Goal: Information Seeking & Learning: Learn about a topic

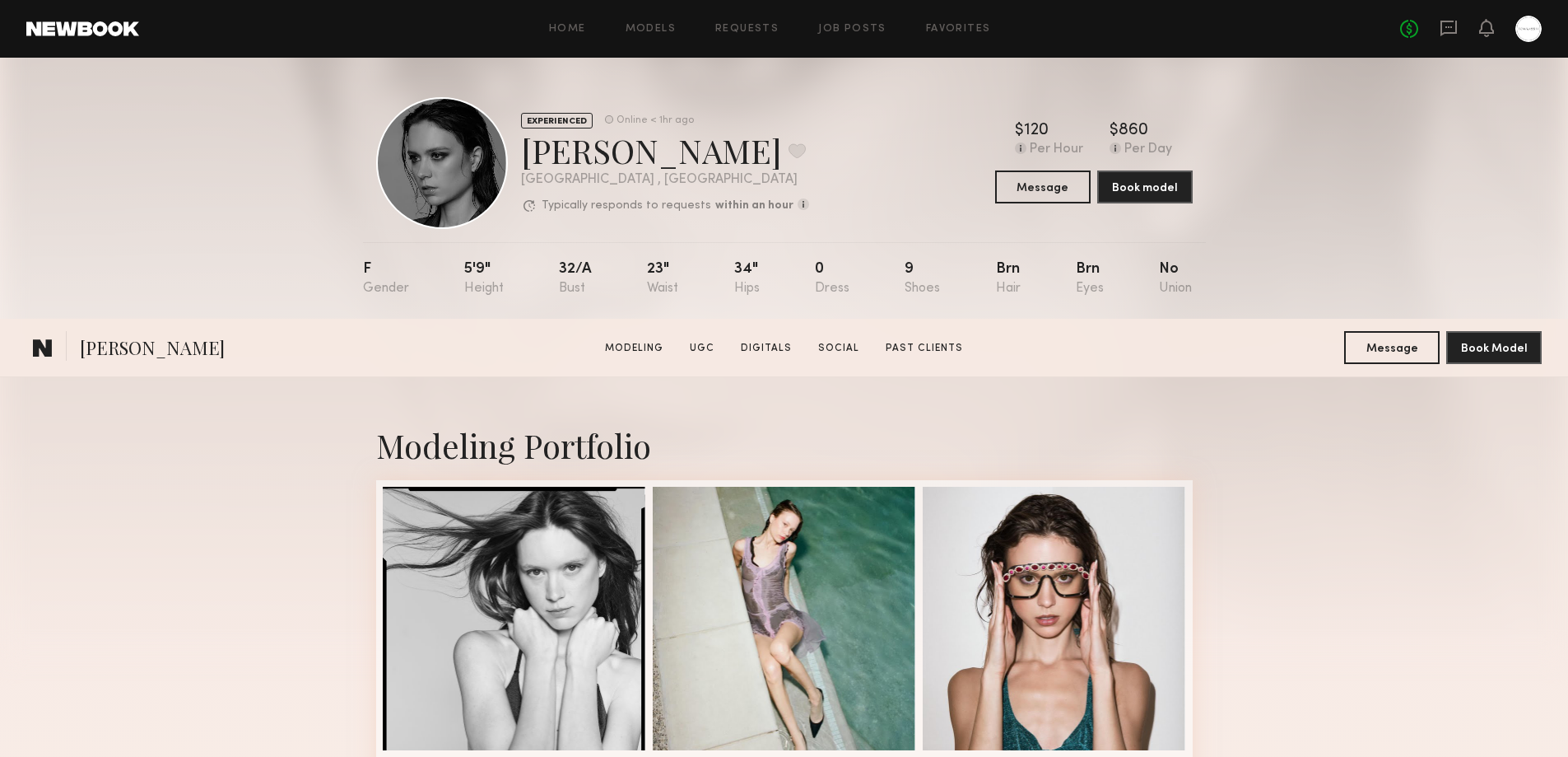
scroll to position [4621, 0]
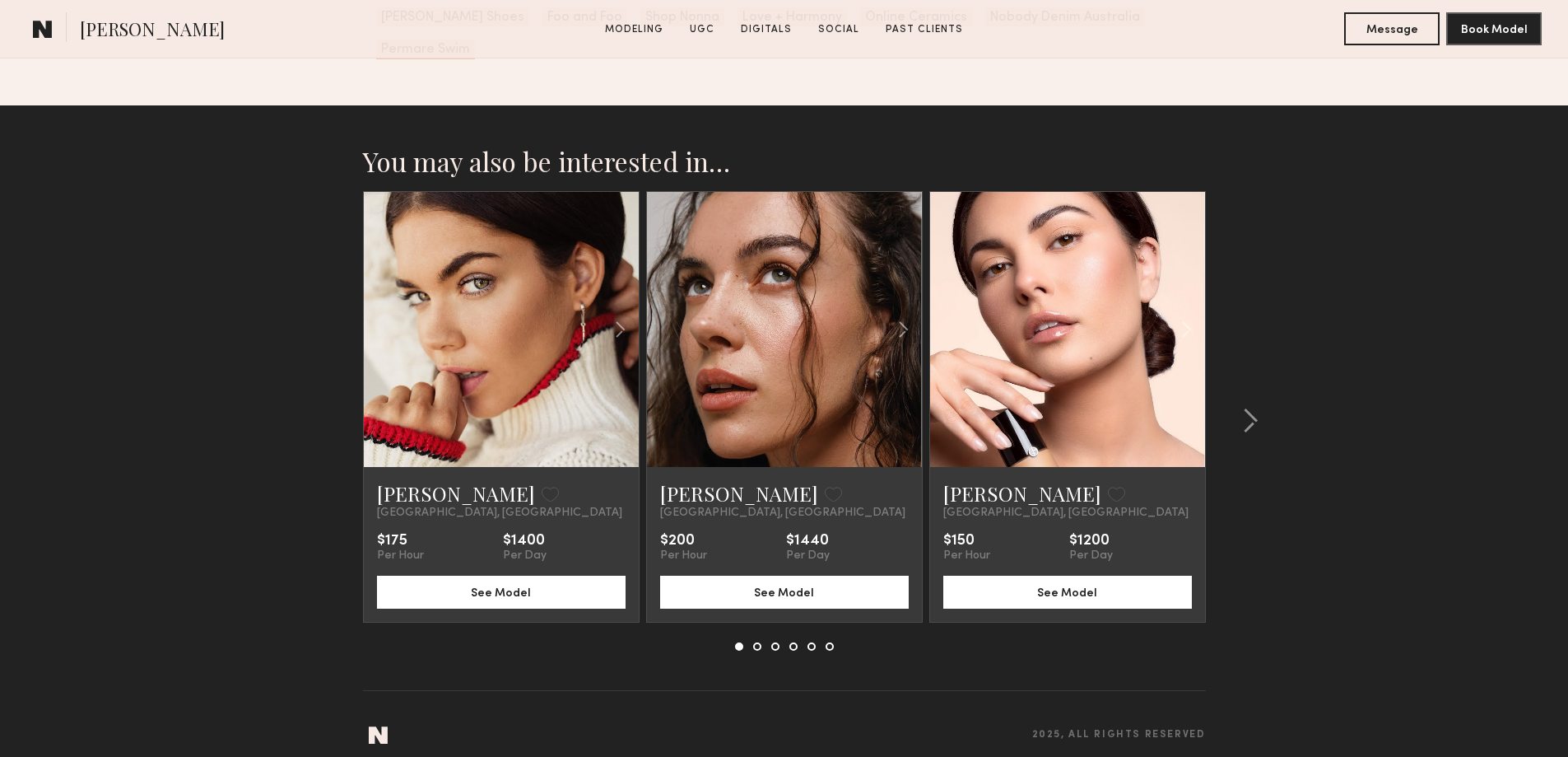
click at [834, 360] on div at bounding box center [875, 330] width 90 height 275
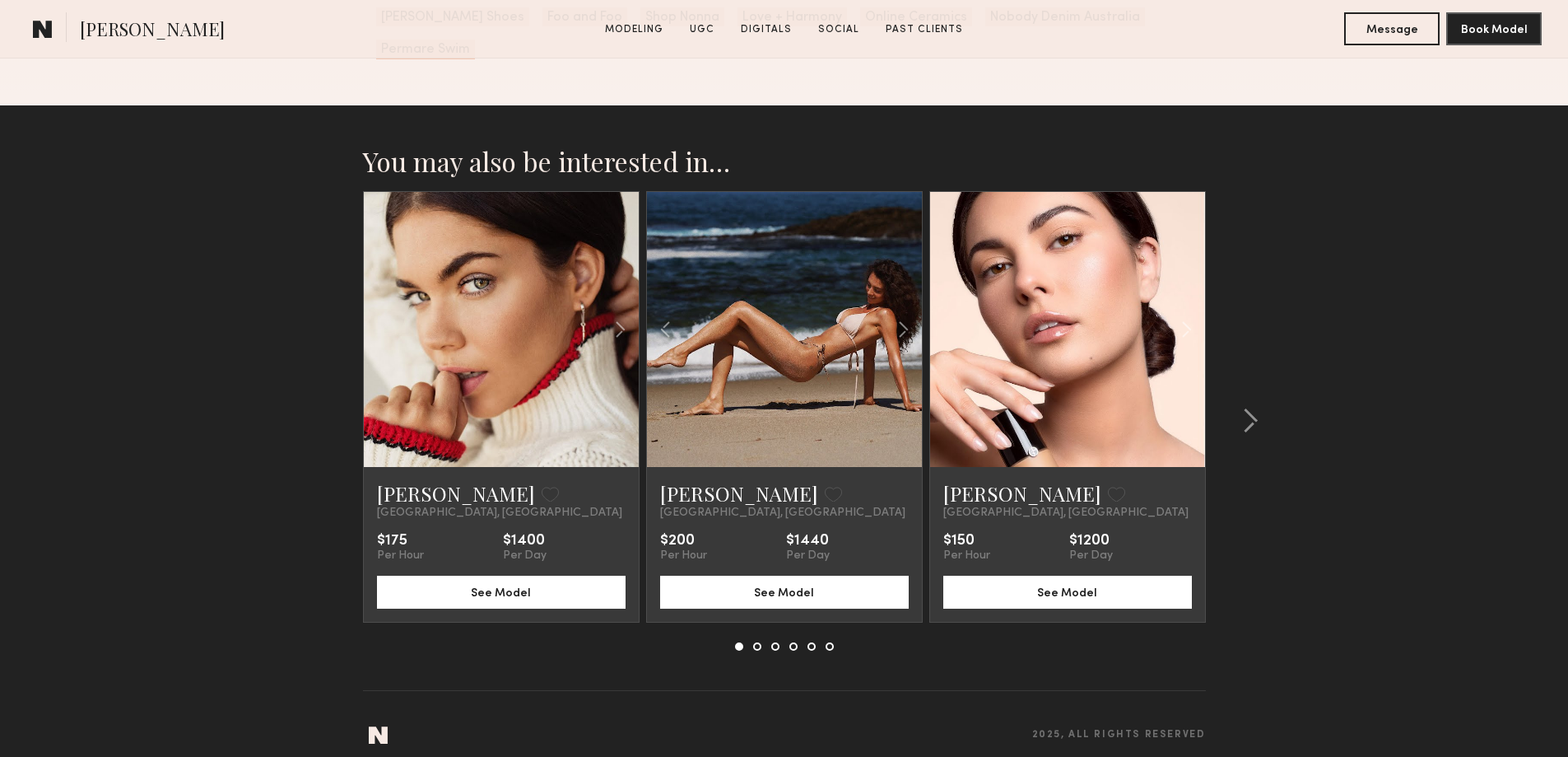
click at [1095, 349] on link at bounding box center [1067, 330] width 94 height 275
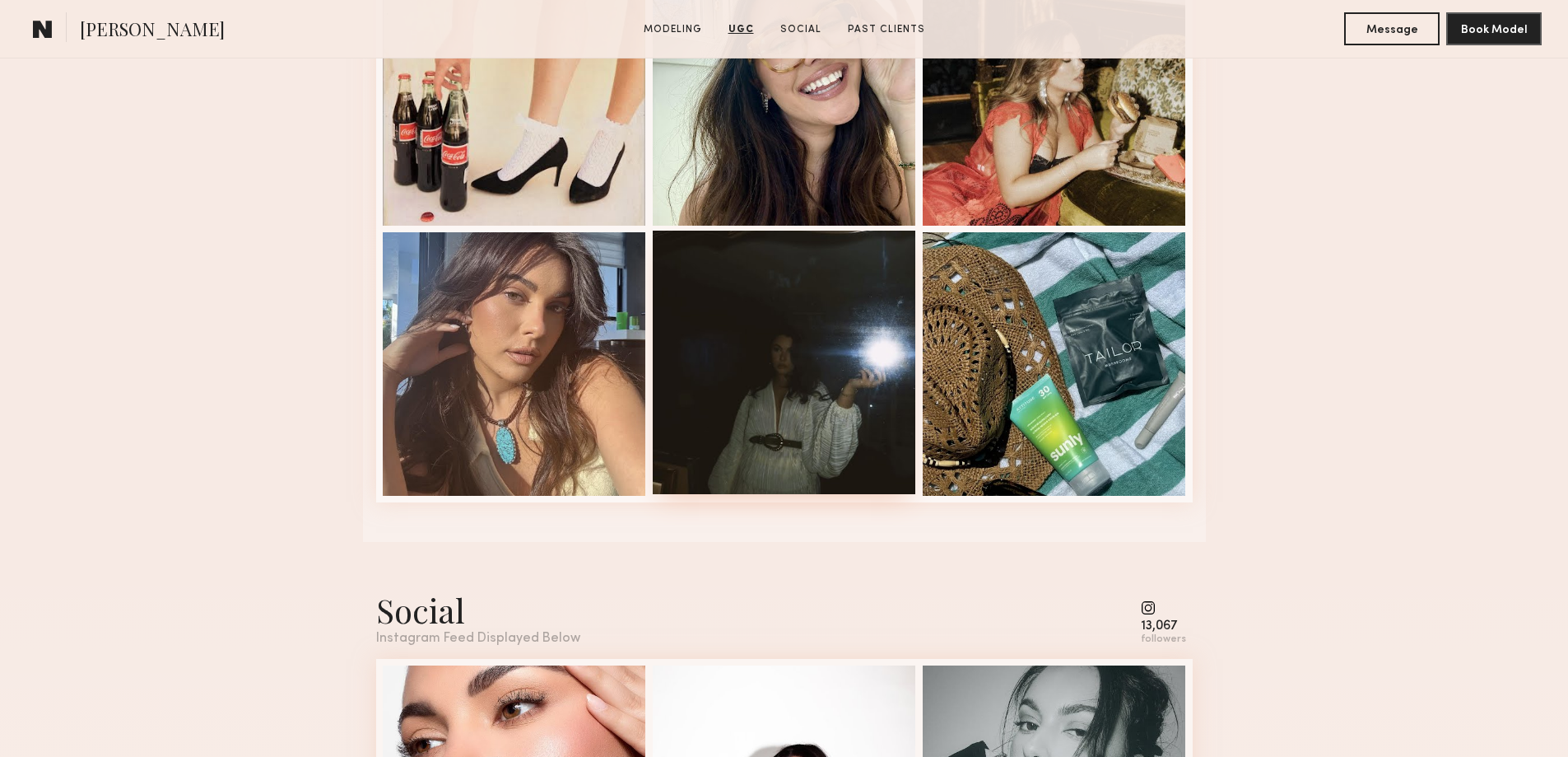
scroll to position [2470, 0]
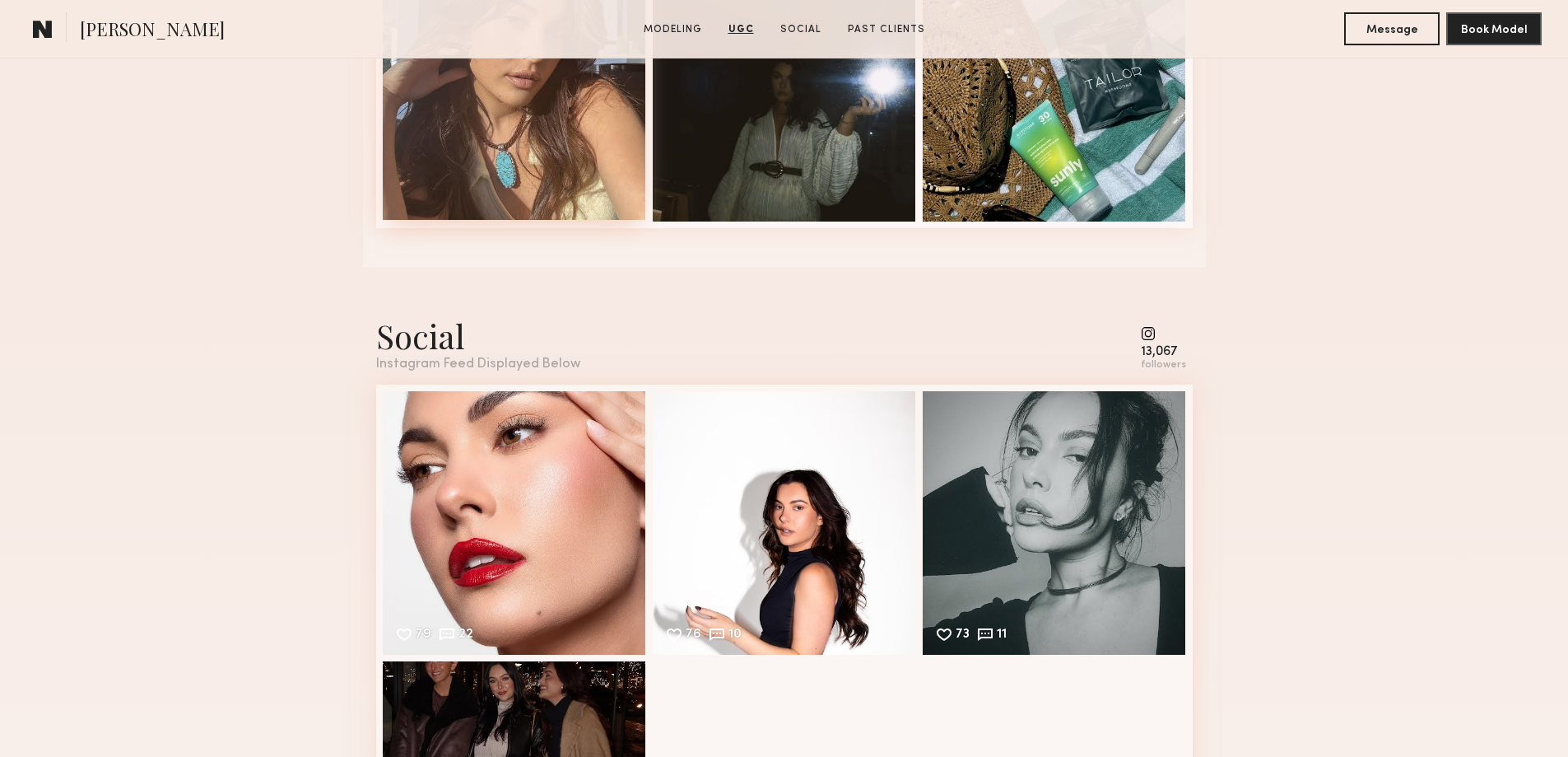
click at [505, 135] on div at bounding box center [514, 88] width 264 height 264
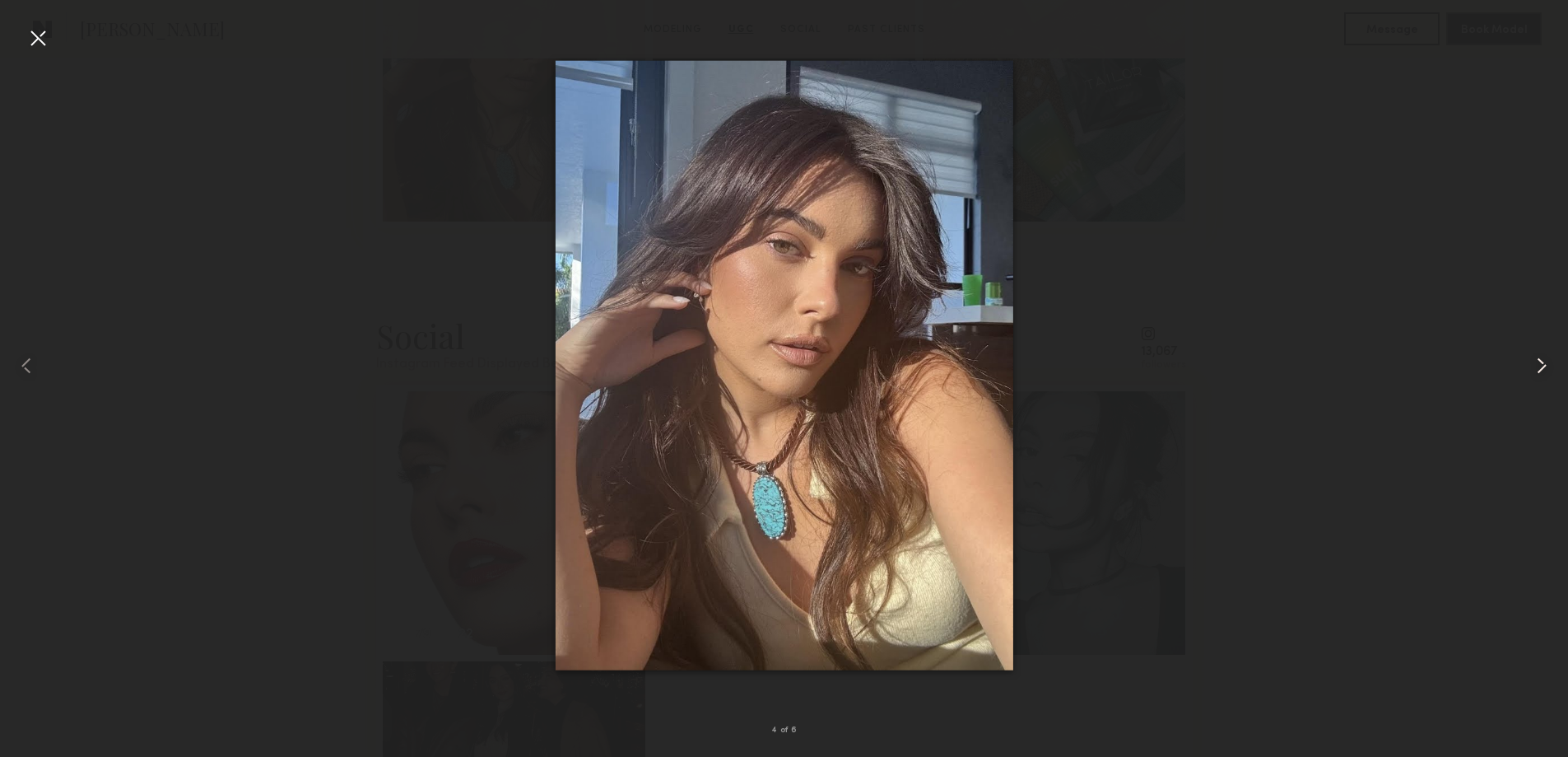
click at [1535, 369] on common-icon at bounding box center [1541, 365] width 26 height 26
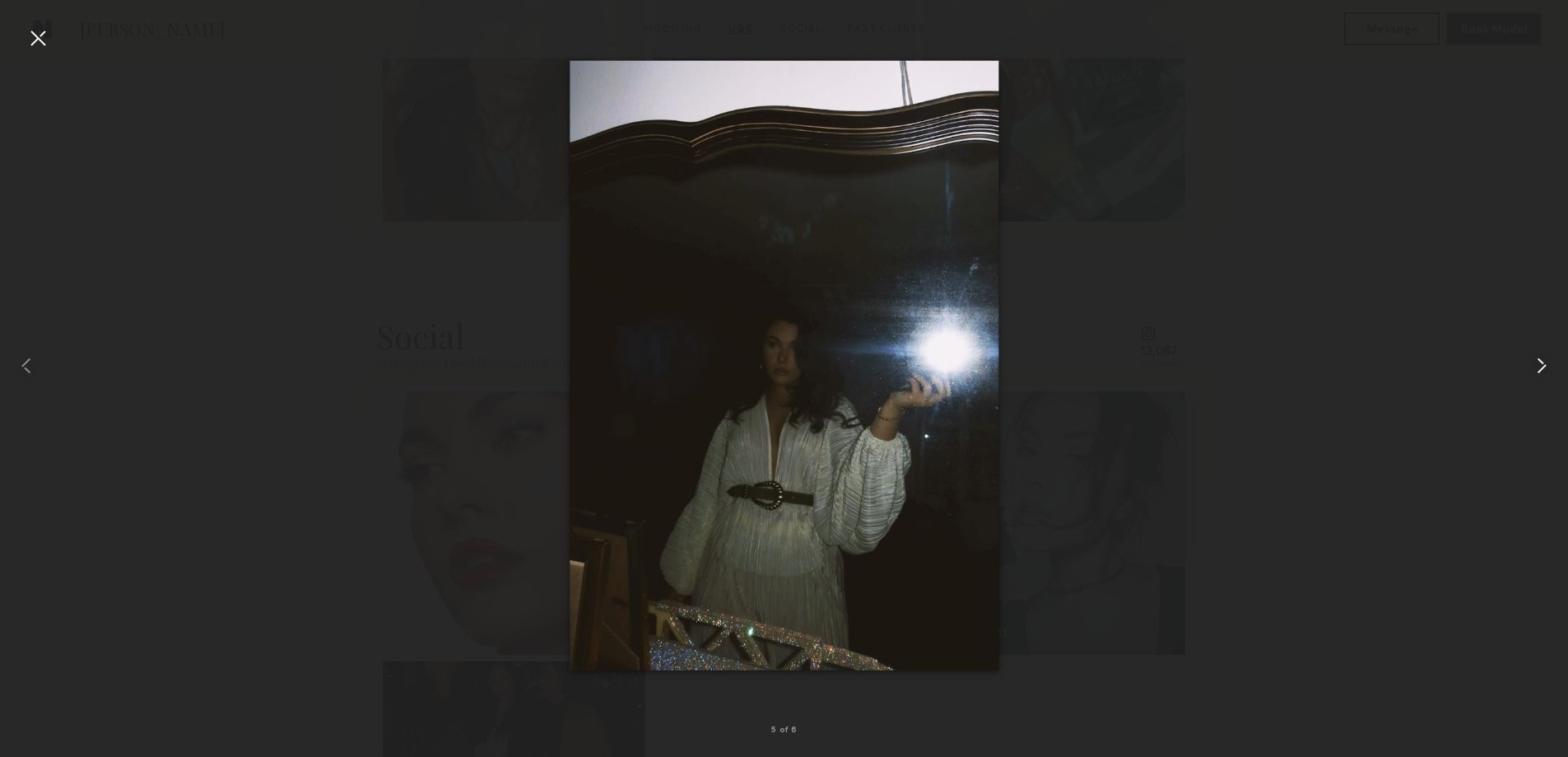
click at [1535, 369] on common-icon at bounding box center [1541, 365] width 26 height 26
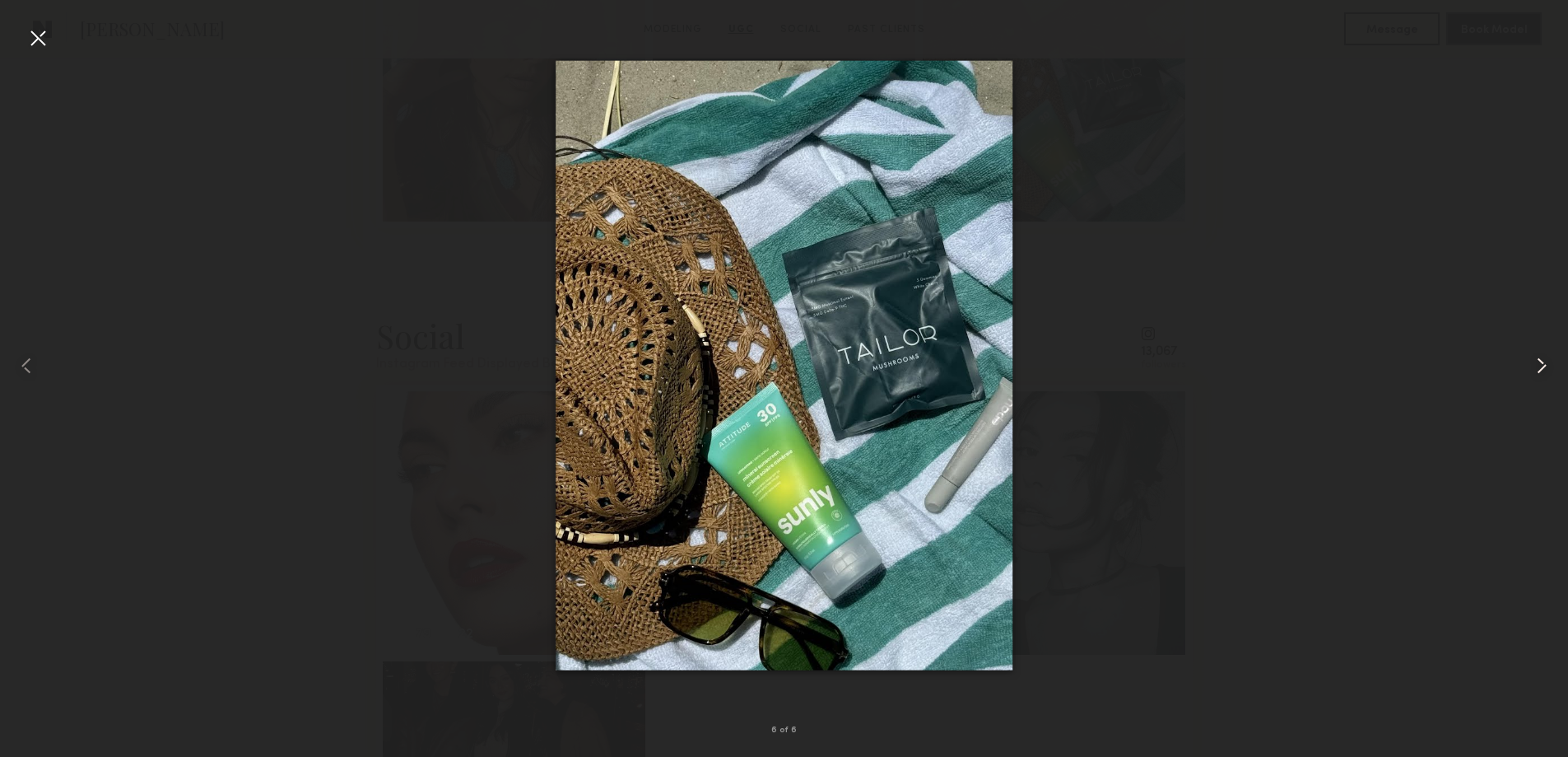
click at [1535, 369] on common-icon at bounding box center [1541, 365] width 26 height 26
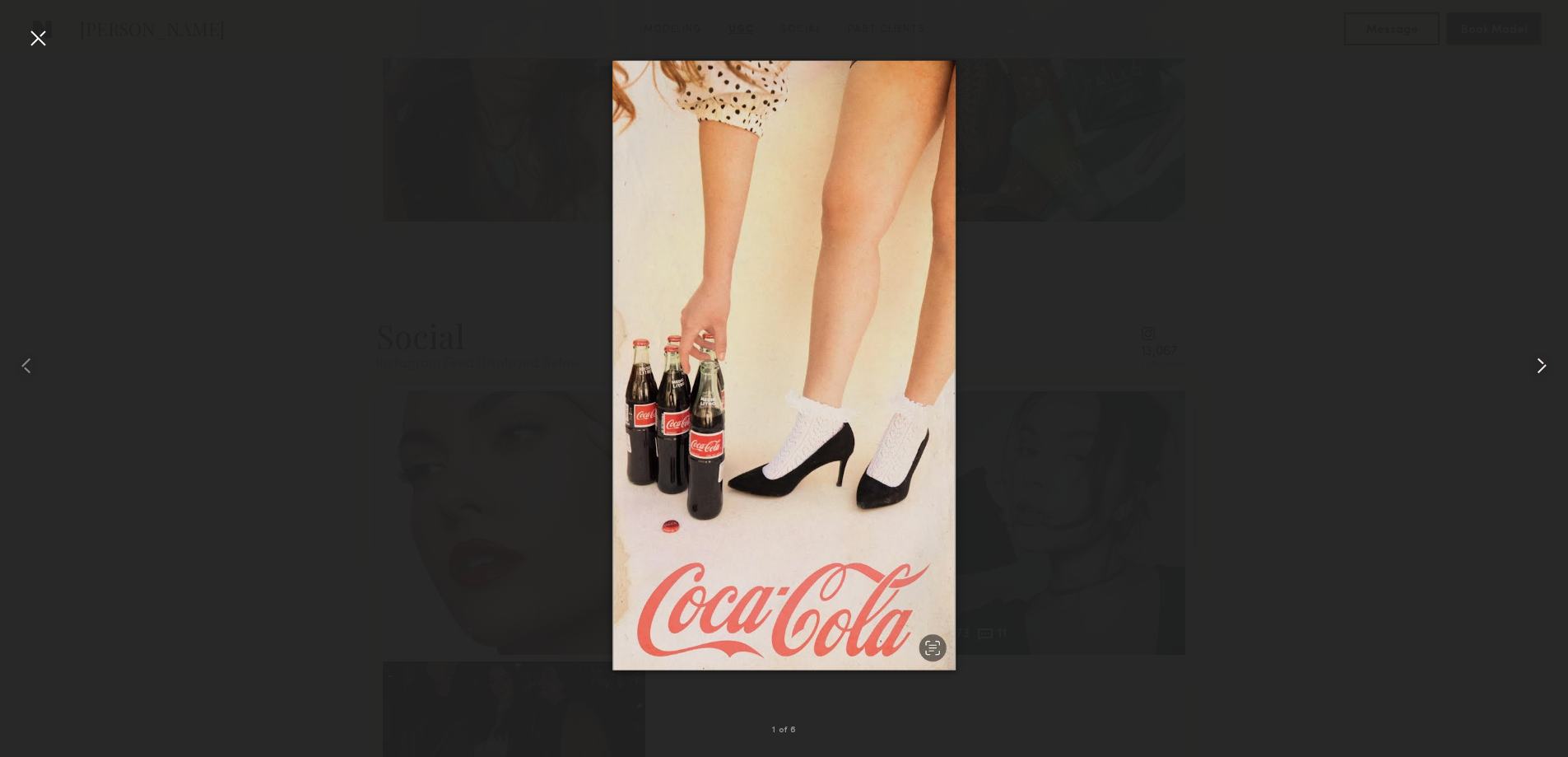
click at [1535, 369] on common-icon at bounding box center [1541, 365] width 26 height 26
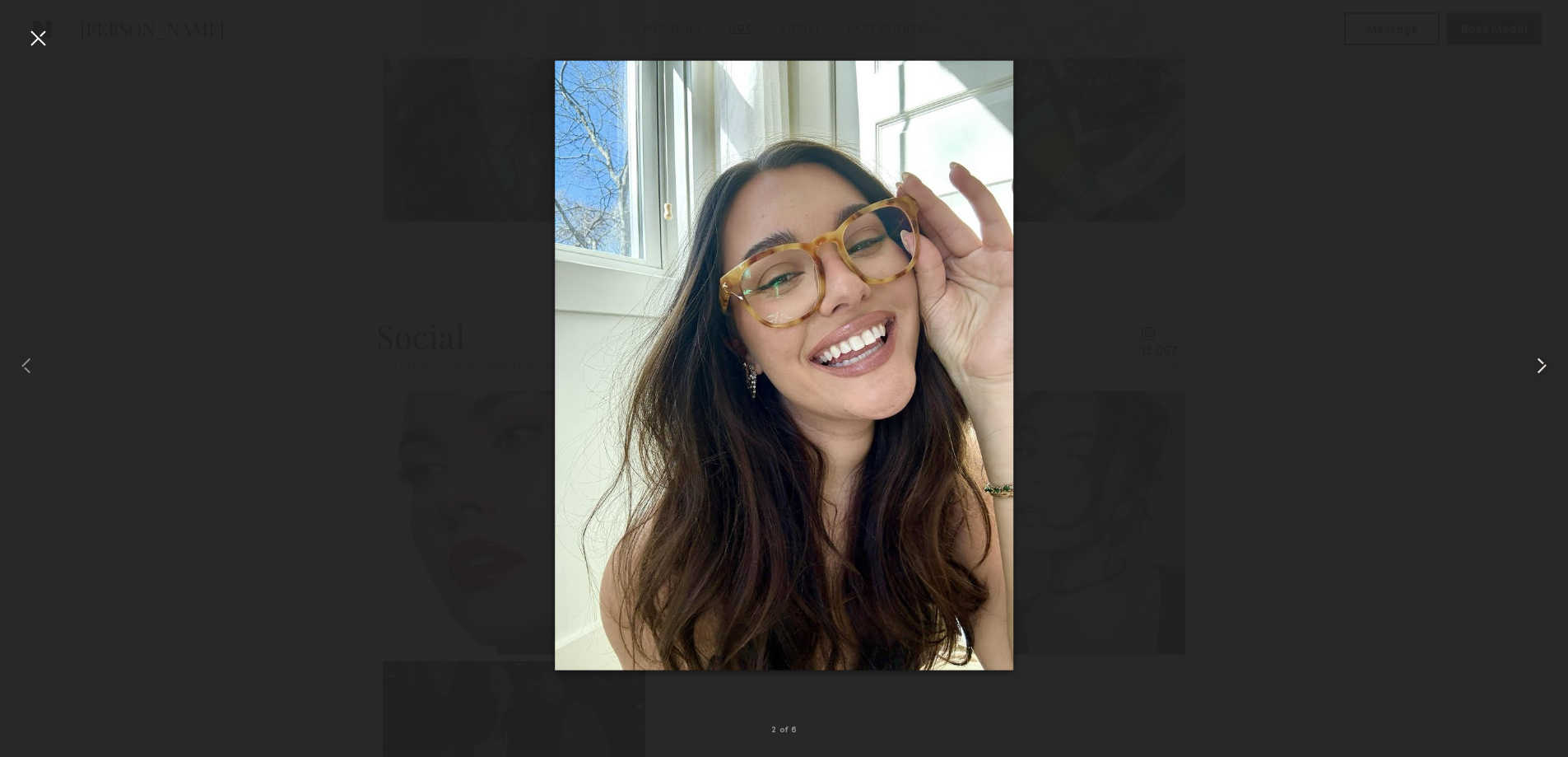
click at [1535, 369] on common-icon at bounding box center [1541, 365] width 26 height 26
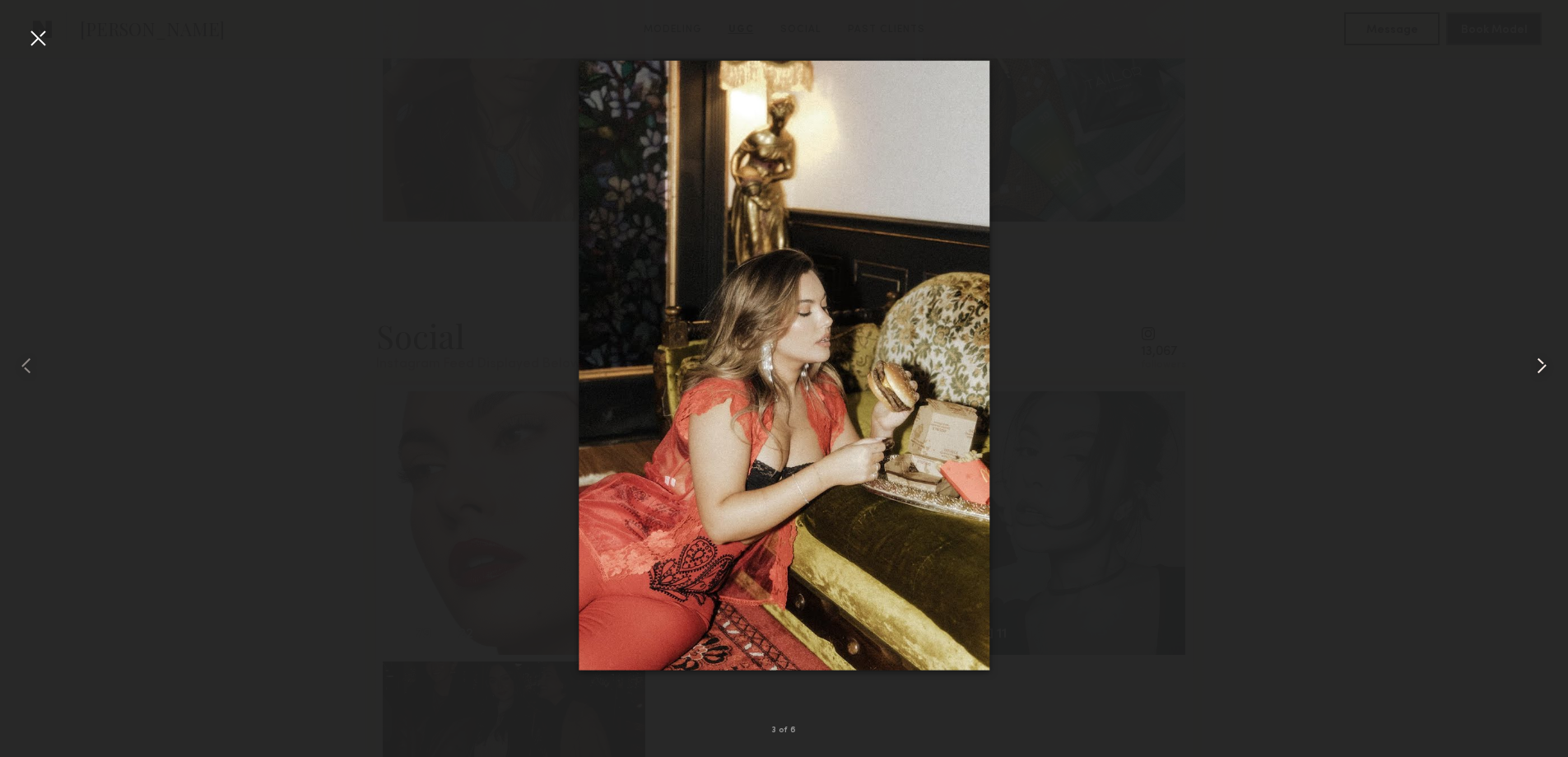
click at [1535, 369] on common-icon at bounding box center [1541, 365] width 26 height 26
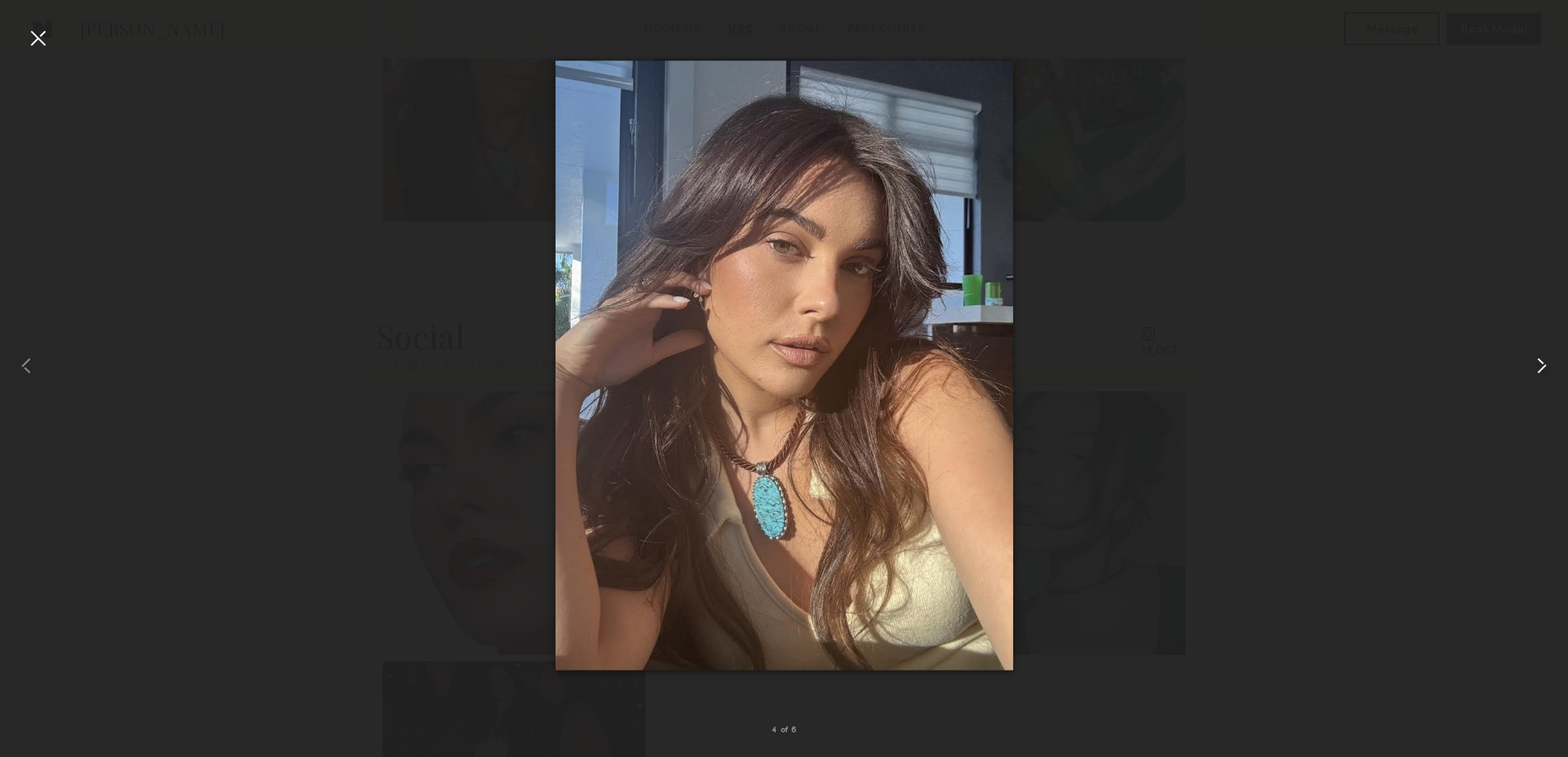
click at [1535, 369] on common-icon at bounding box center [1541, 365] width 26 height 26
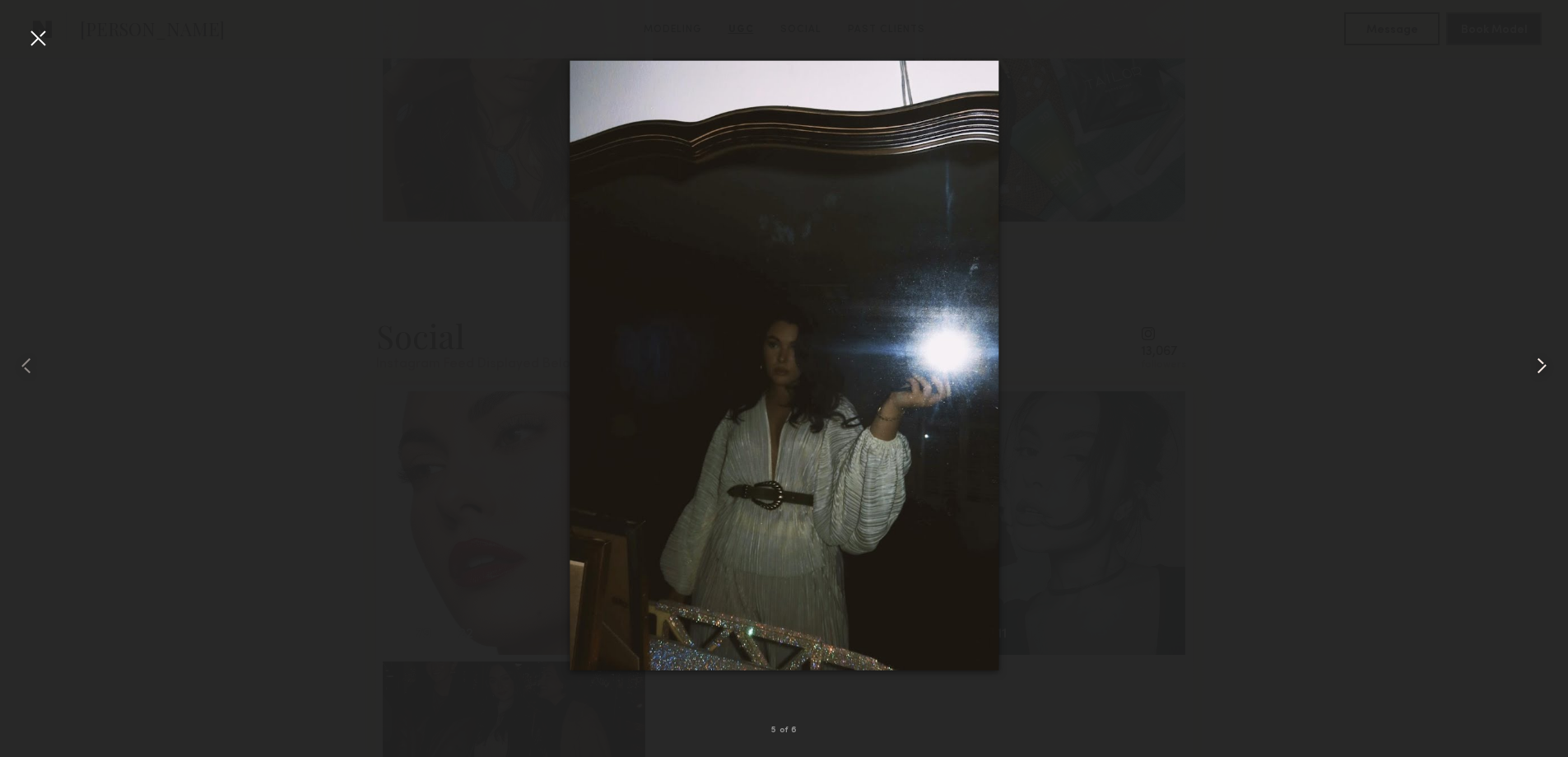
click at [1535, 369] on common-icon at bounding box center [1541, 365] width 26 height 26
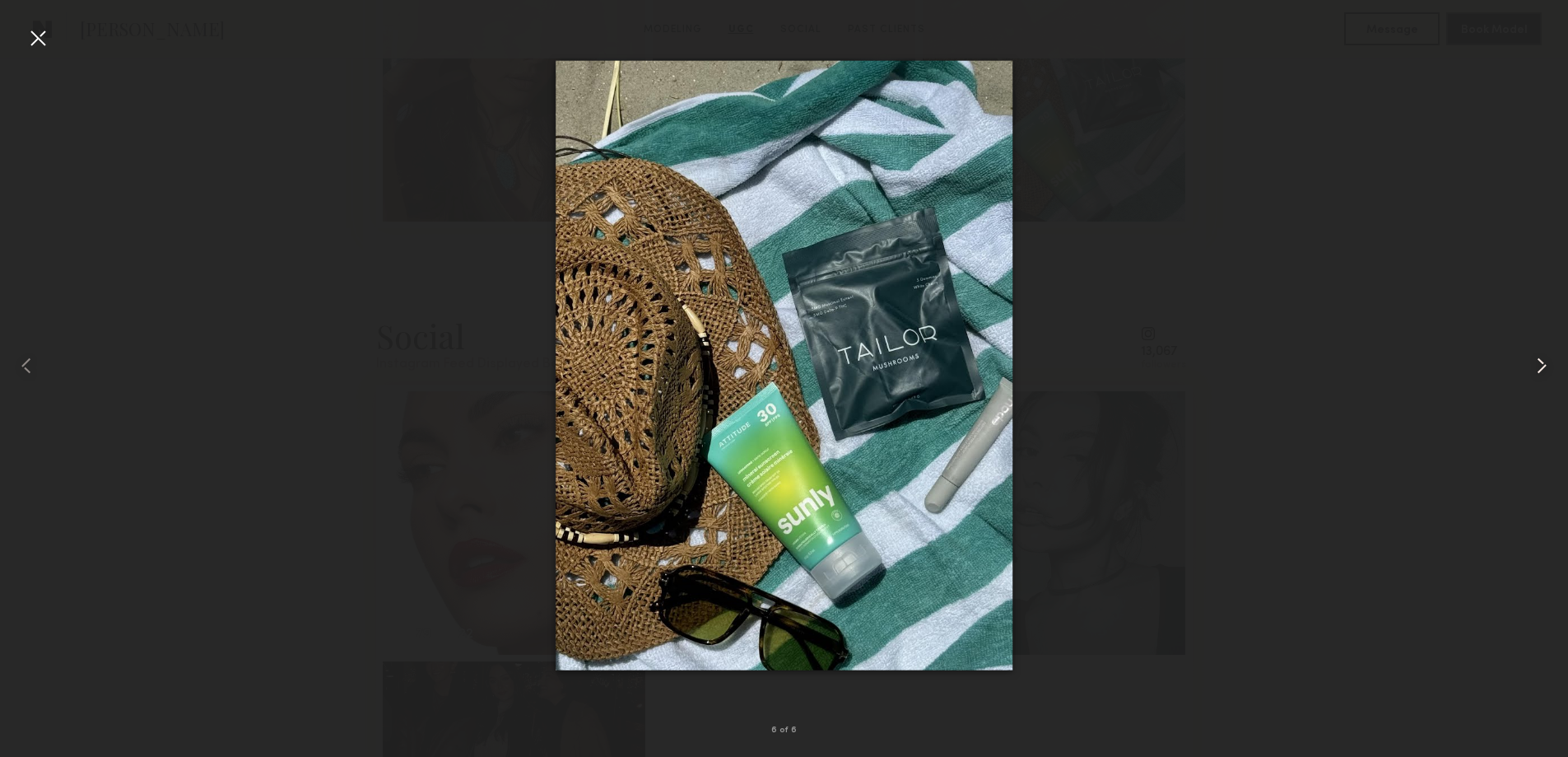
click at [1535, 369] on common-icon at bounding box center [1541, 365] width 26 height 26
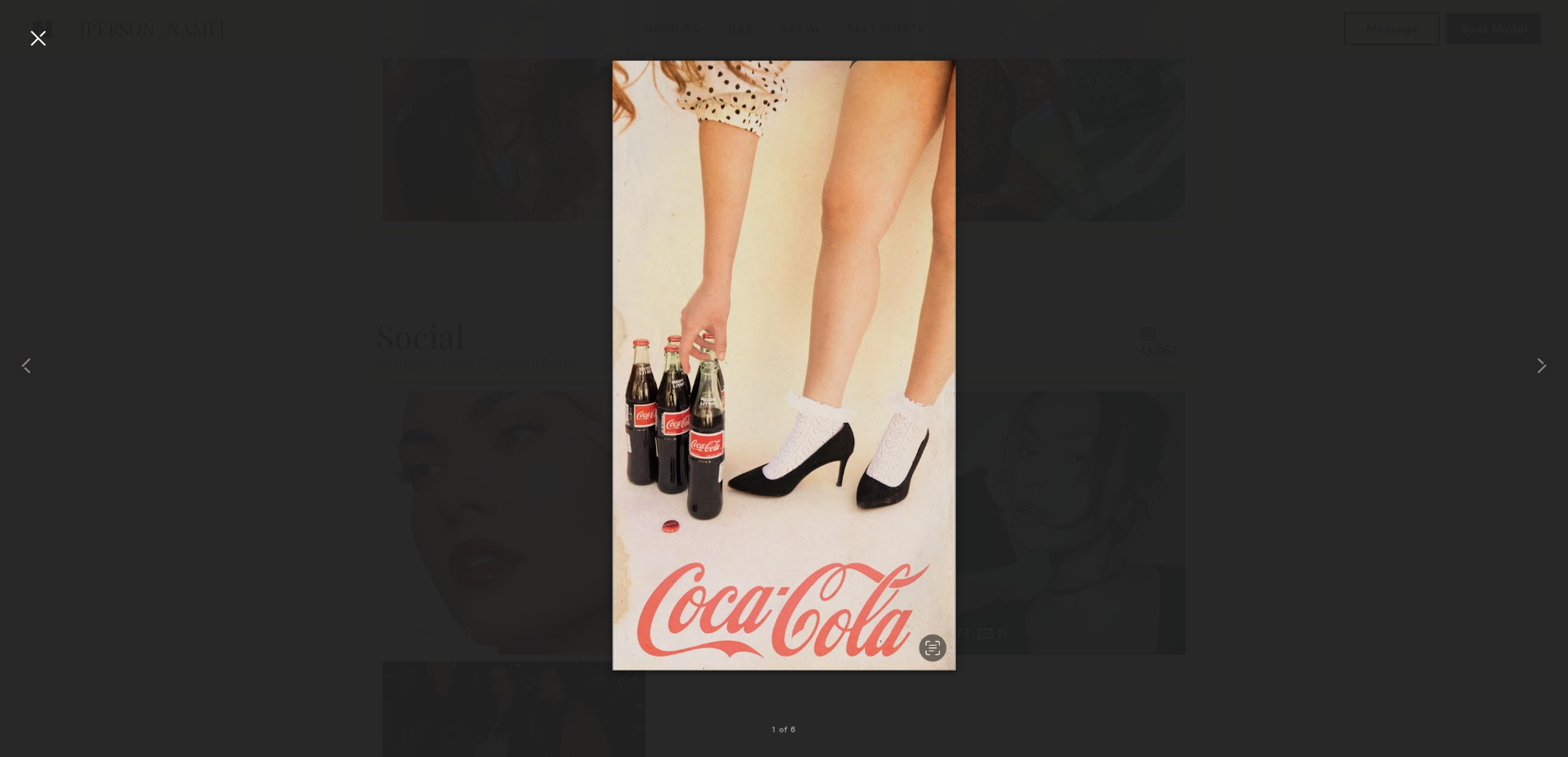
click at [40, 38] on div at bounding box center [38, 38] width 26 height 26
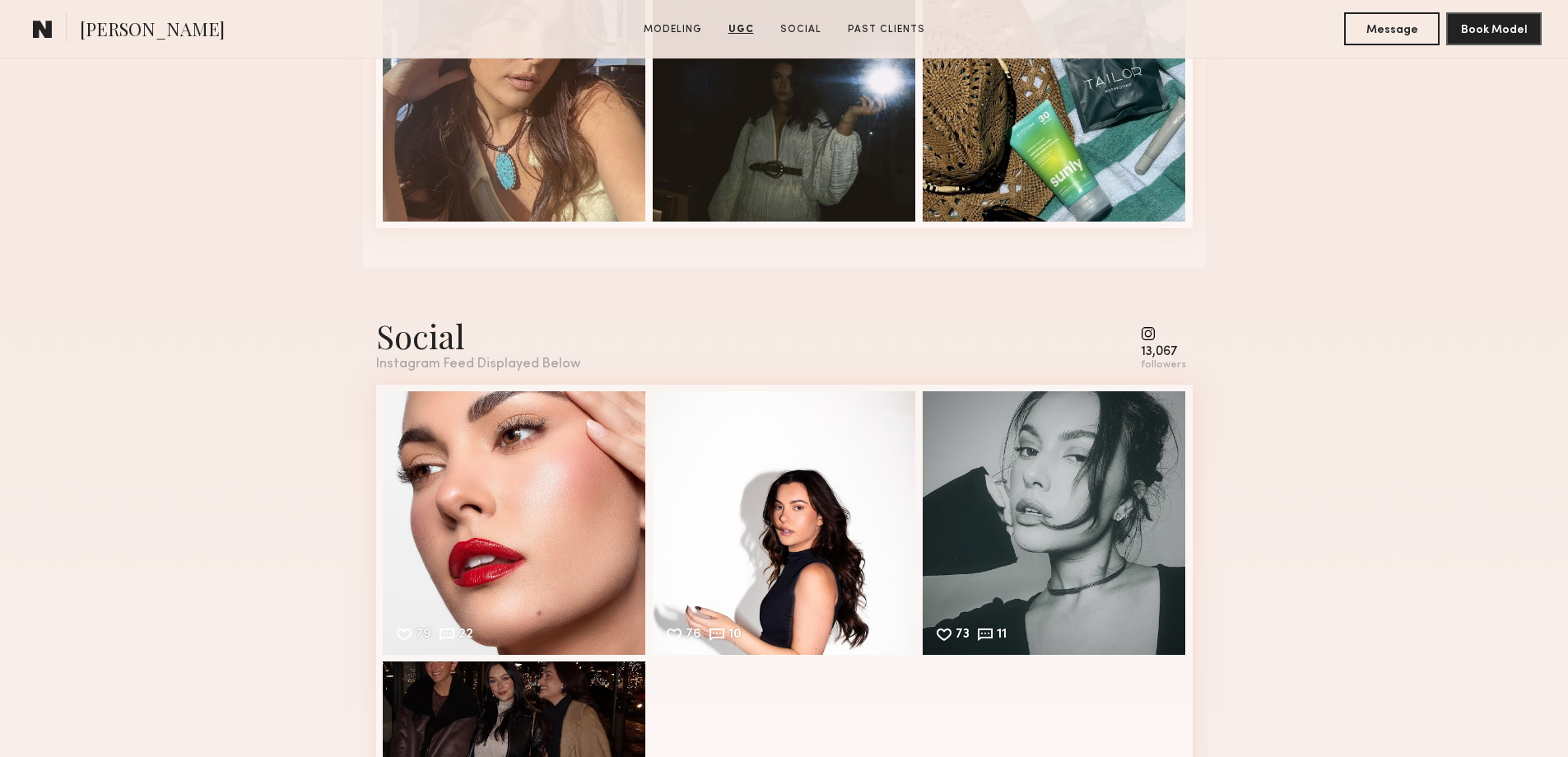
scroll to position [2744, 0]
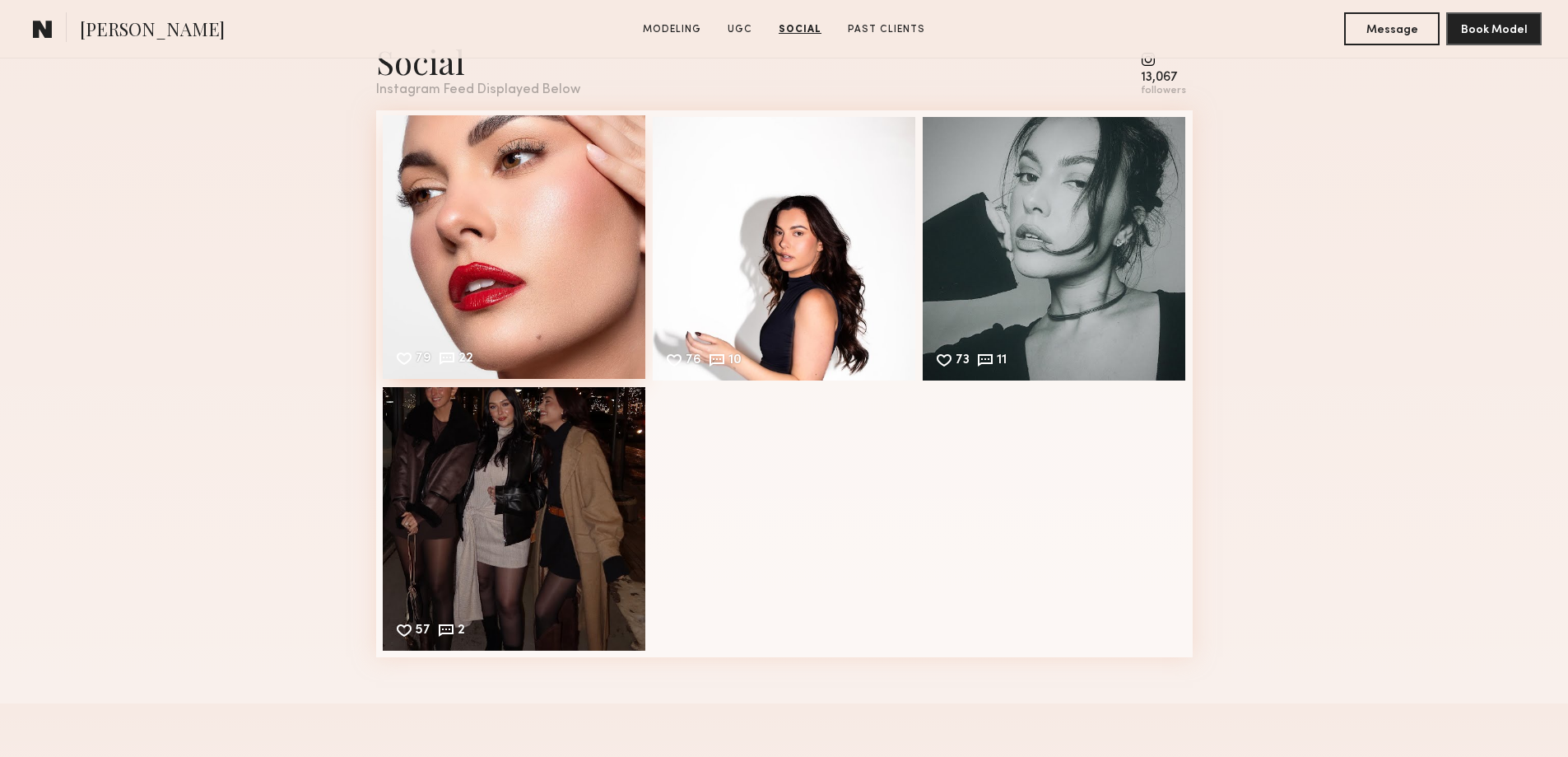
click at [475, 309] on div "79 22 Likes & comments displayed to show model’s engagement" at bounding box center [514, 247] width 264 height 264
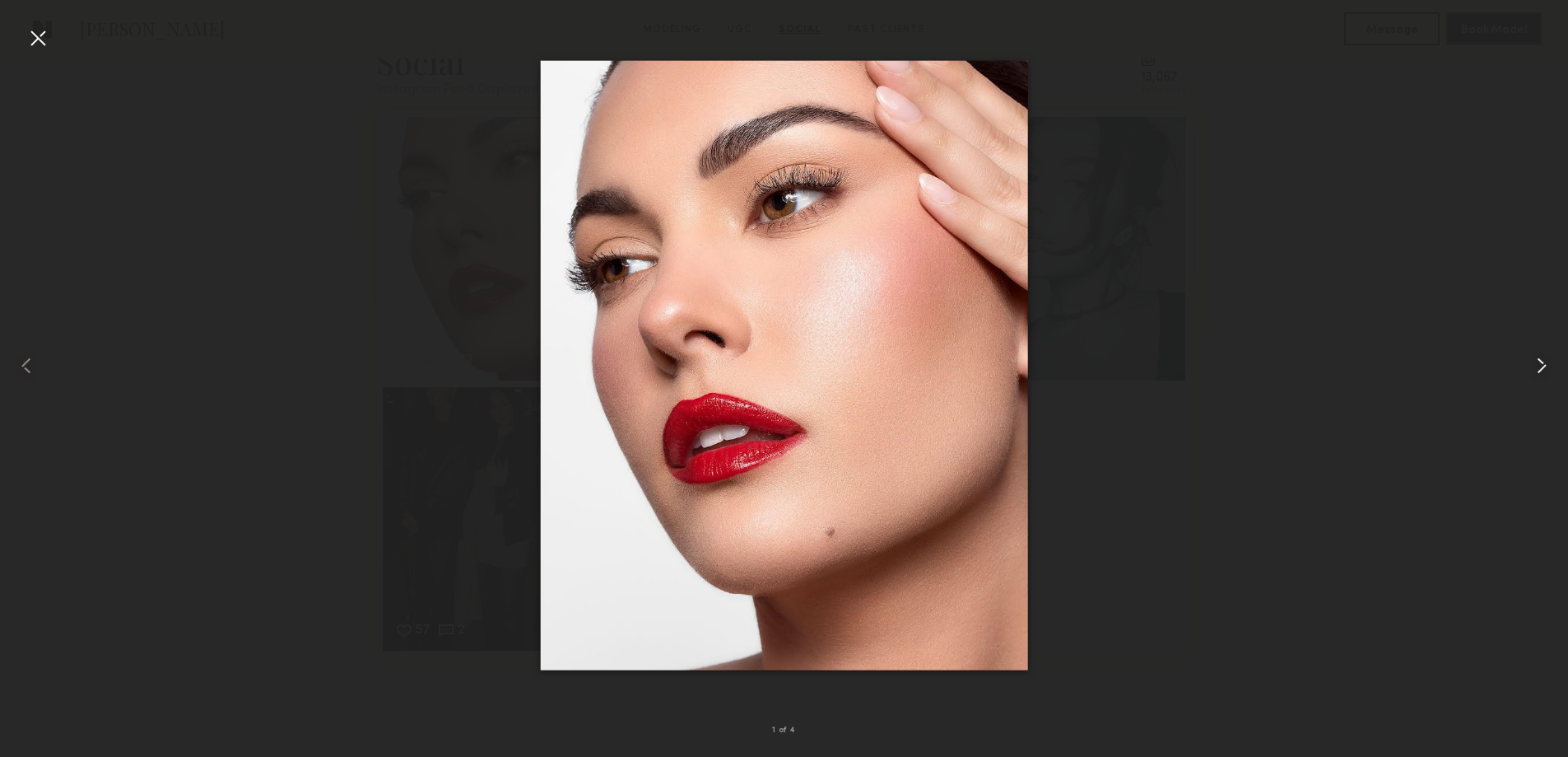
click at [1540, 365] on common-icon at bounding box center [1541, 365] width 26 height 26
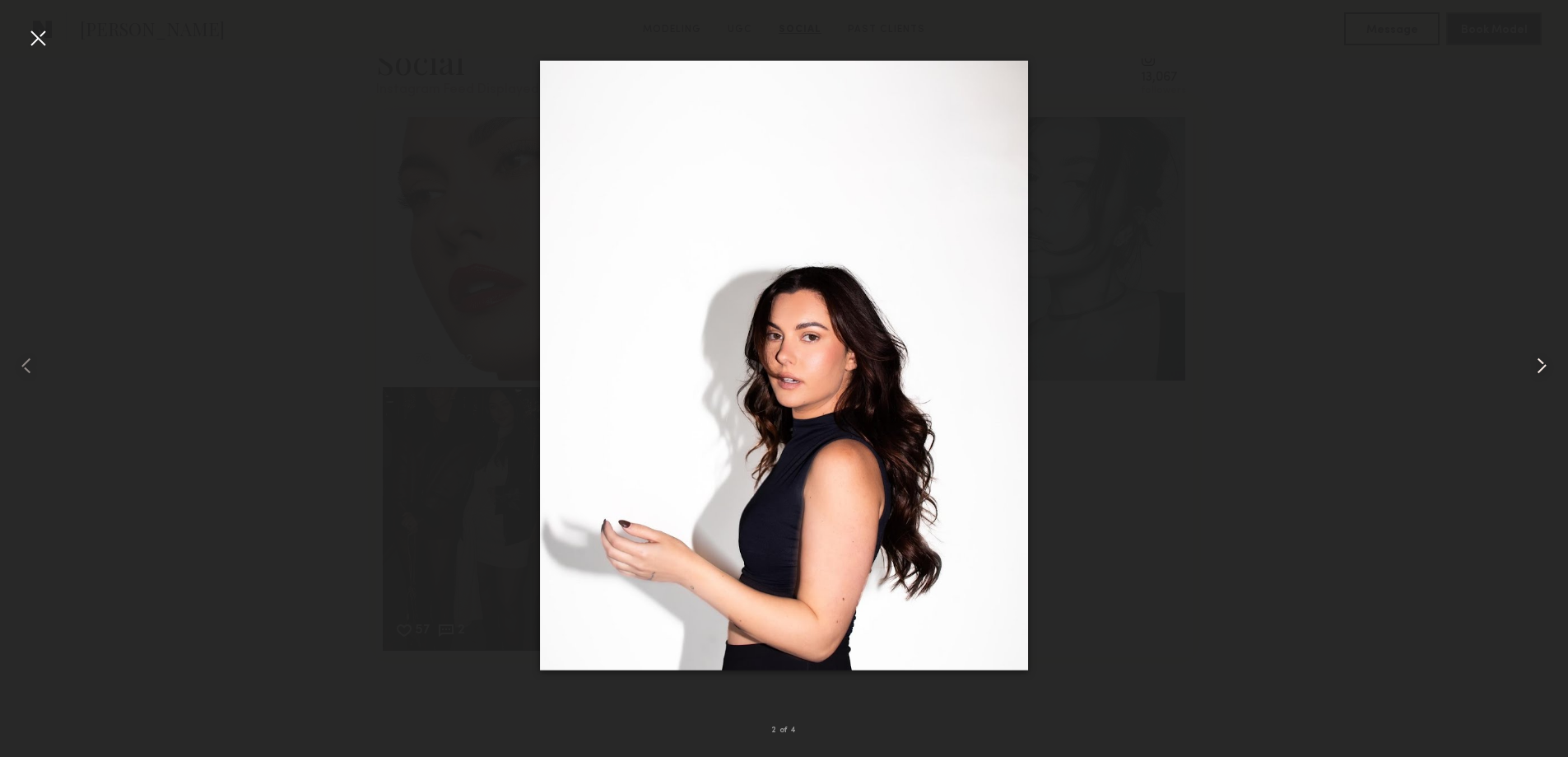
click at [1540, 365] on common-icon at bounding box center [1541, 365] width 26 height 26
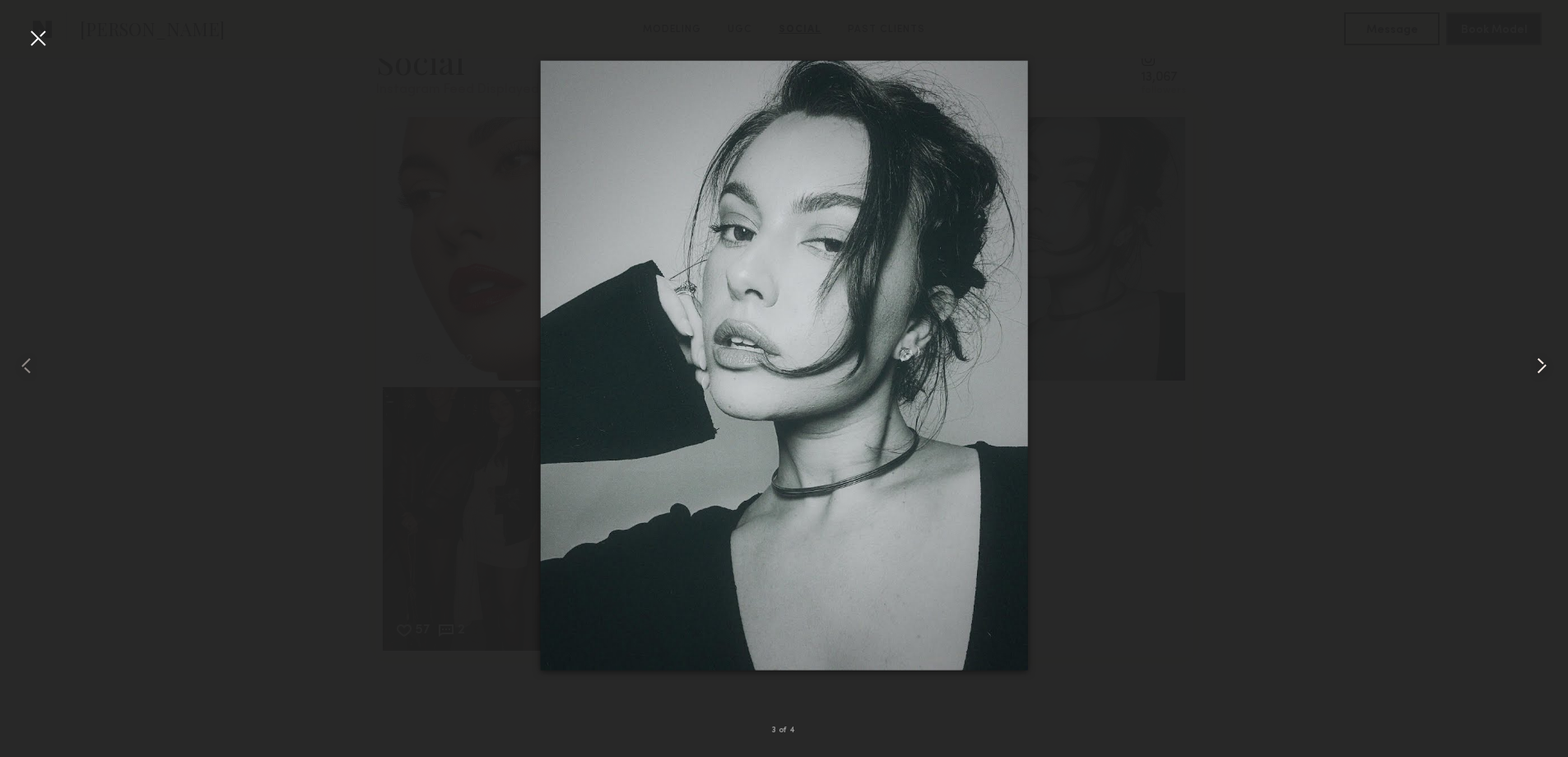
click at [1540, 365] on common-icon at bounding box center [1541, 365] width 26 height 26
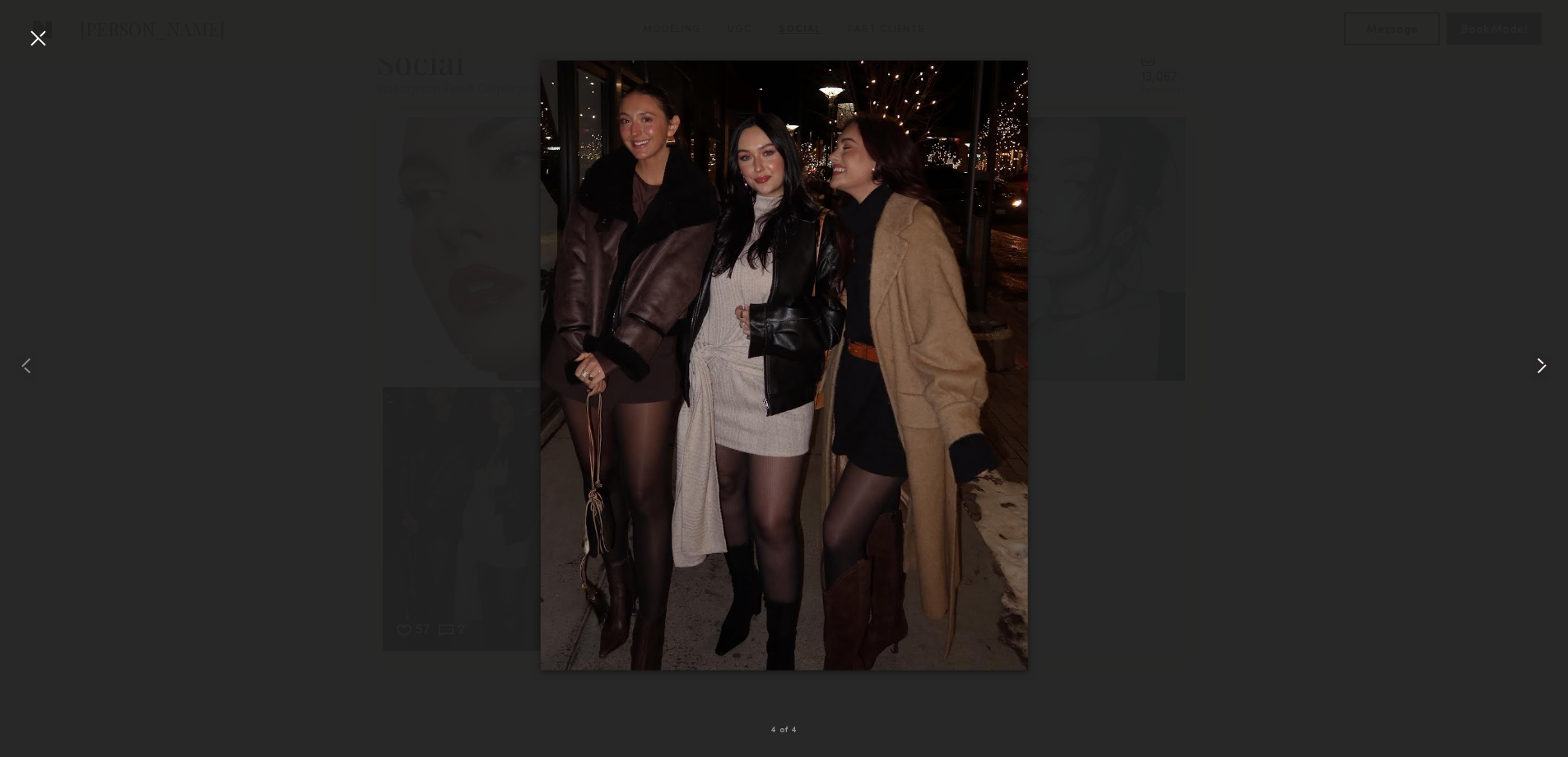
click at [1546, 367] on common-icon at bounding box center [1541, 365] width 26 height 26
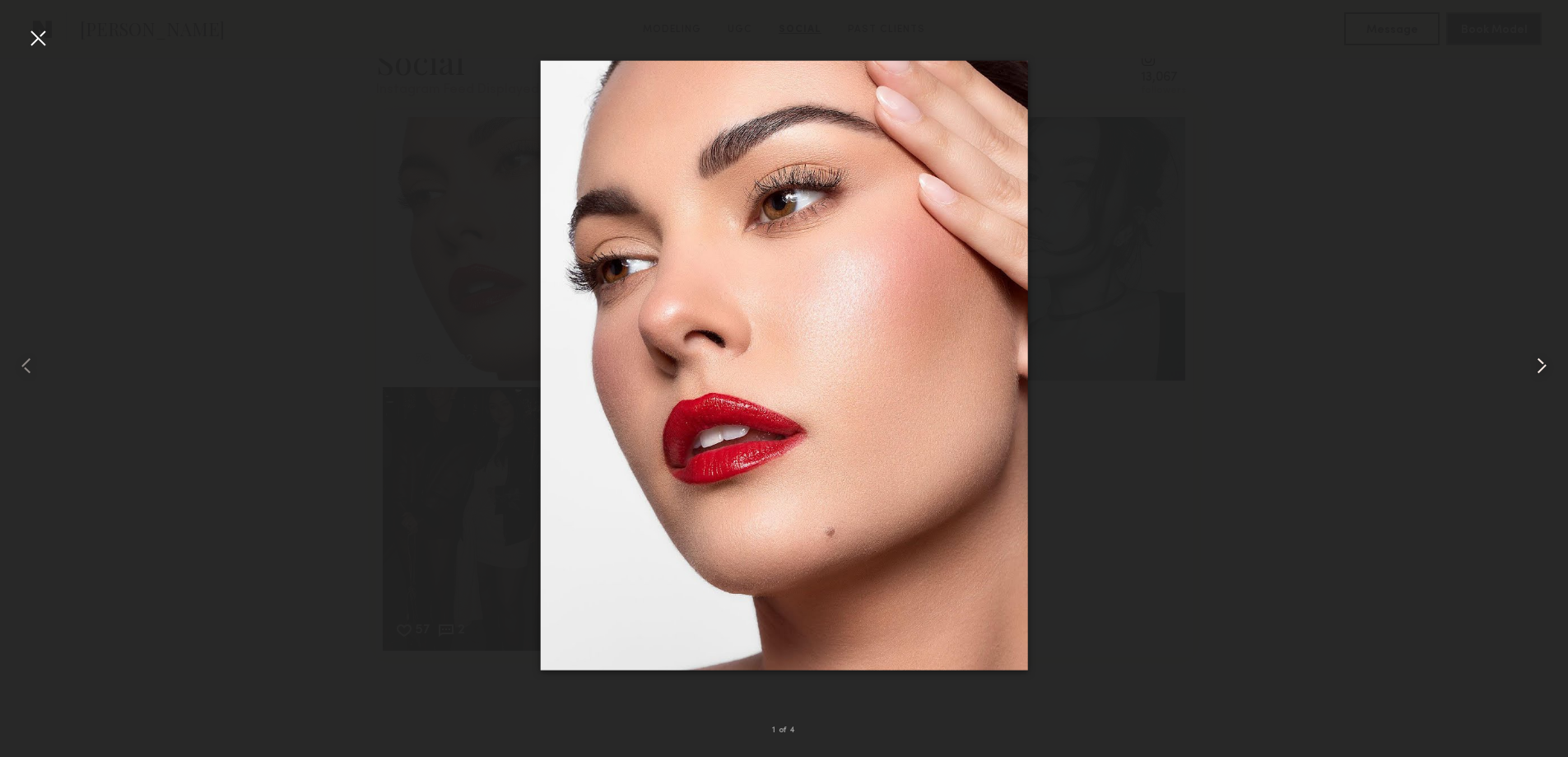
click at [1546, 367] on common-icon at bounding box center [1541, 365] width 26 height 26
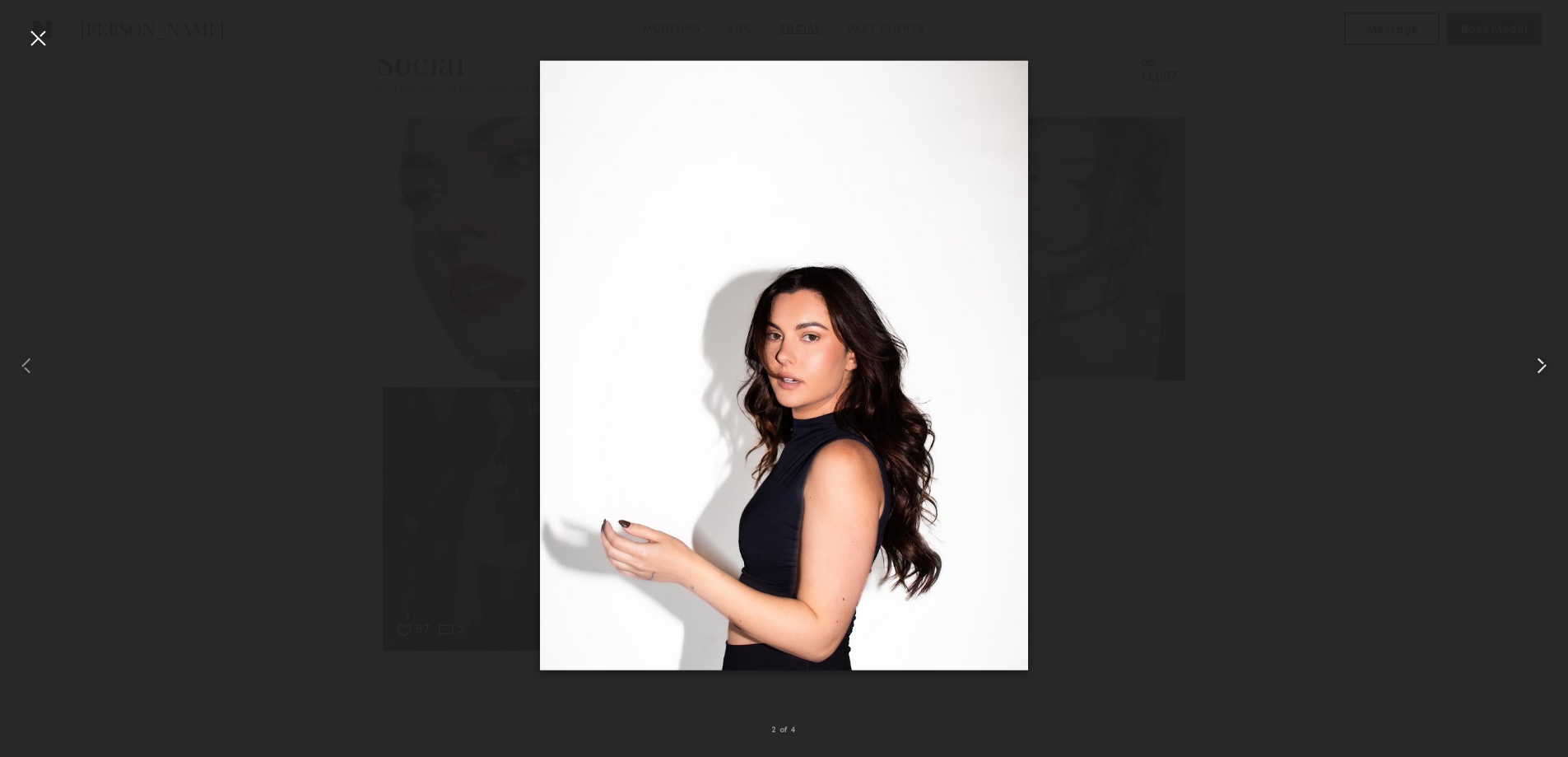
click at [1546, 367] on common-icon at bounding box center [1541, 365] width 26 height 26
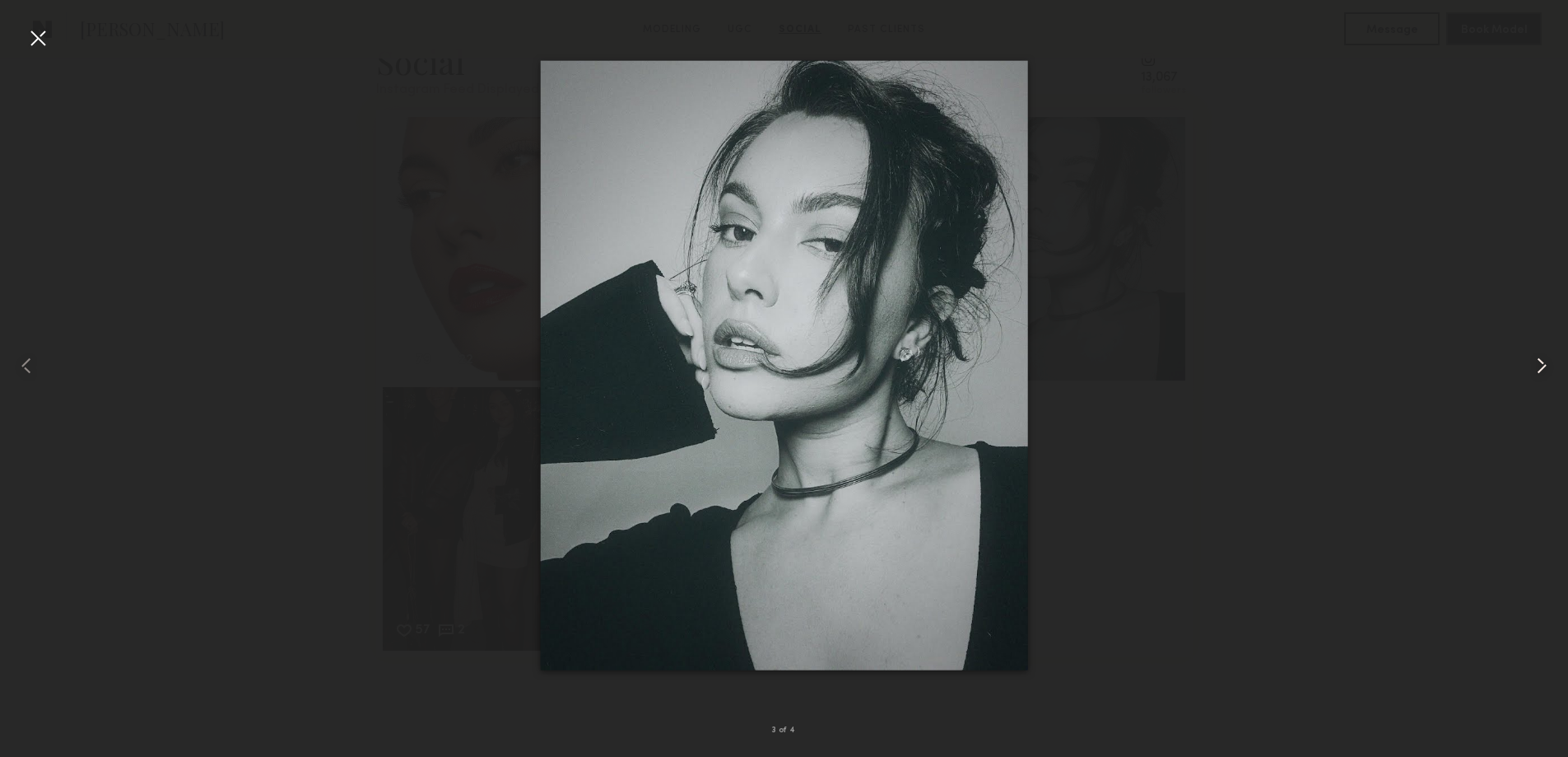
click at [1546, 367] on common-icon at bounding box center [1541, 365] width 26 height 26
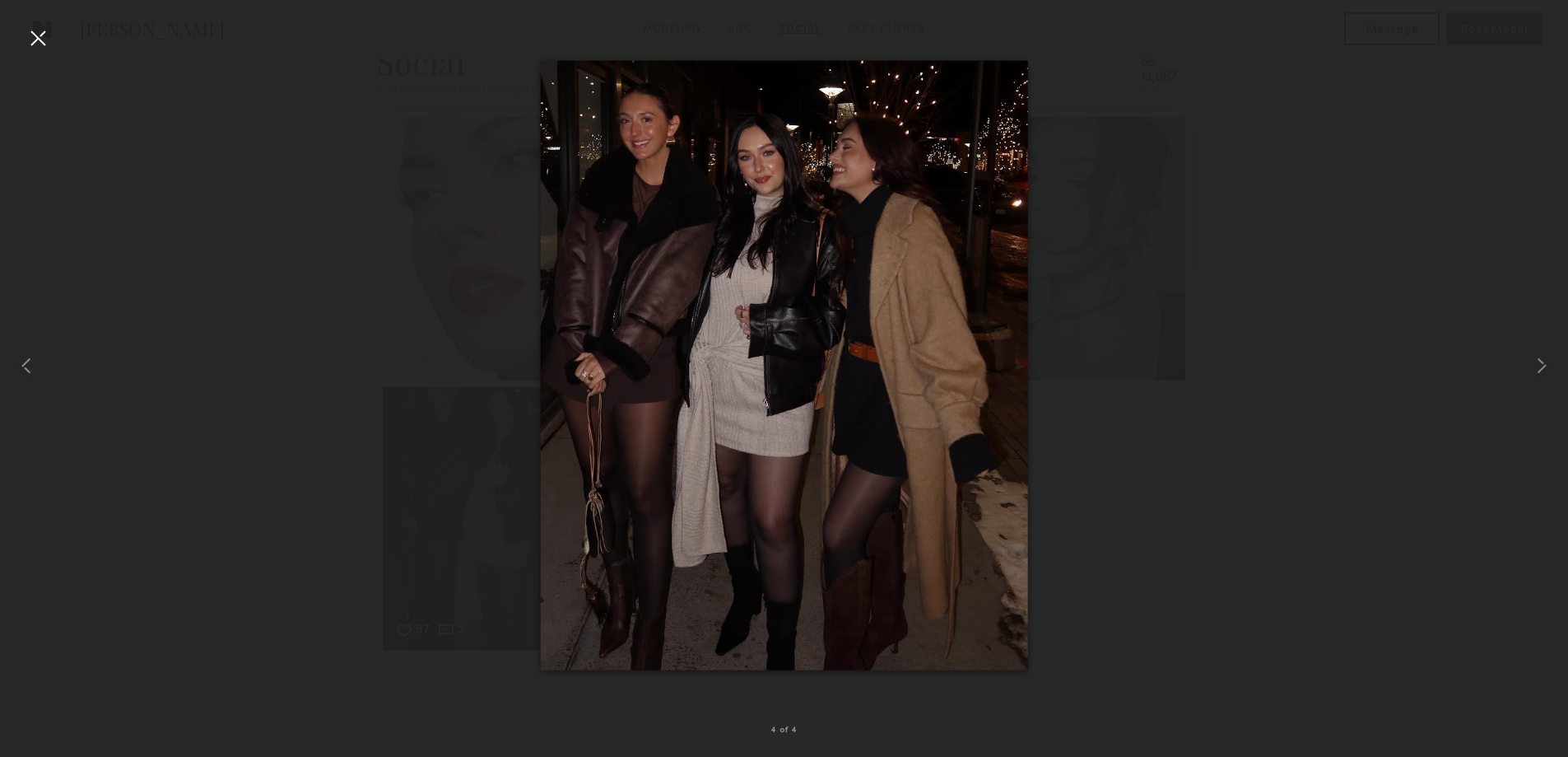
click at [41, 37] on div at bounding box center [38, 38] width 26 height 26
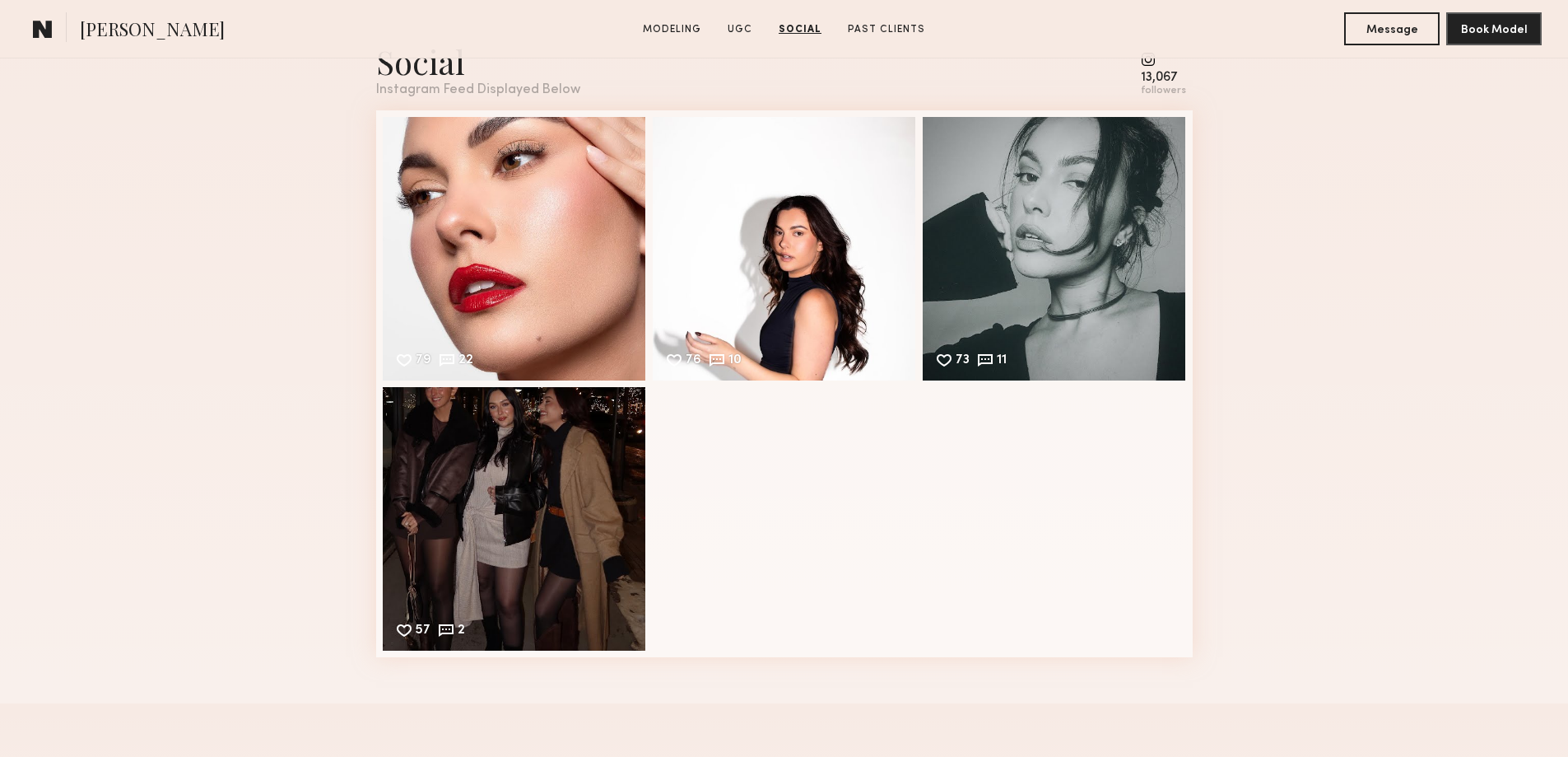
click at [110, 35] on span "Taylor C." at bounding box center [152, 30] width 145 height 29
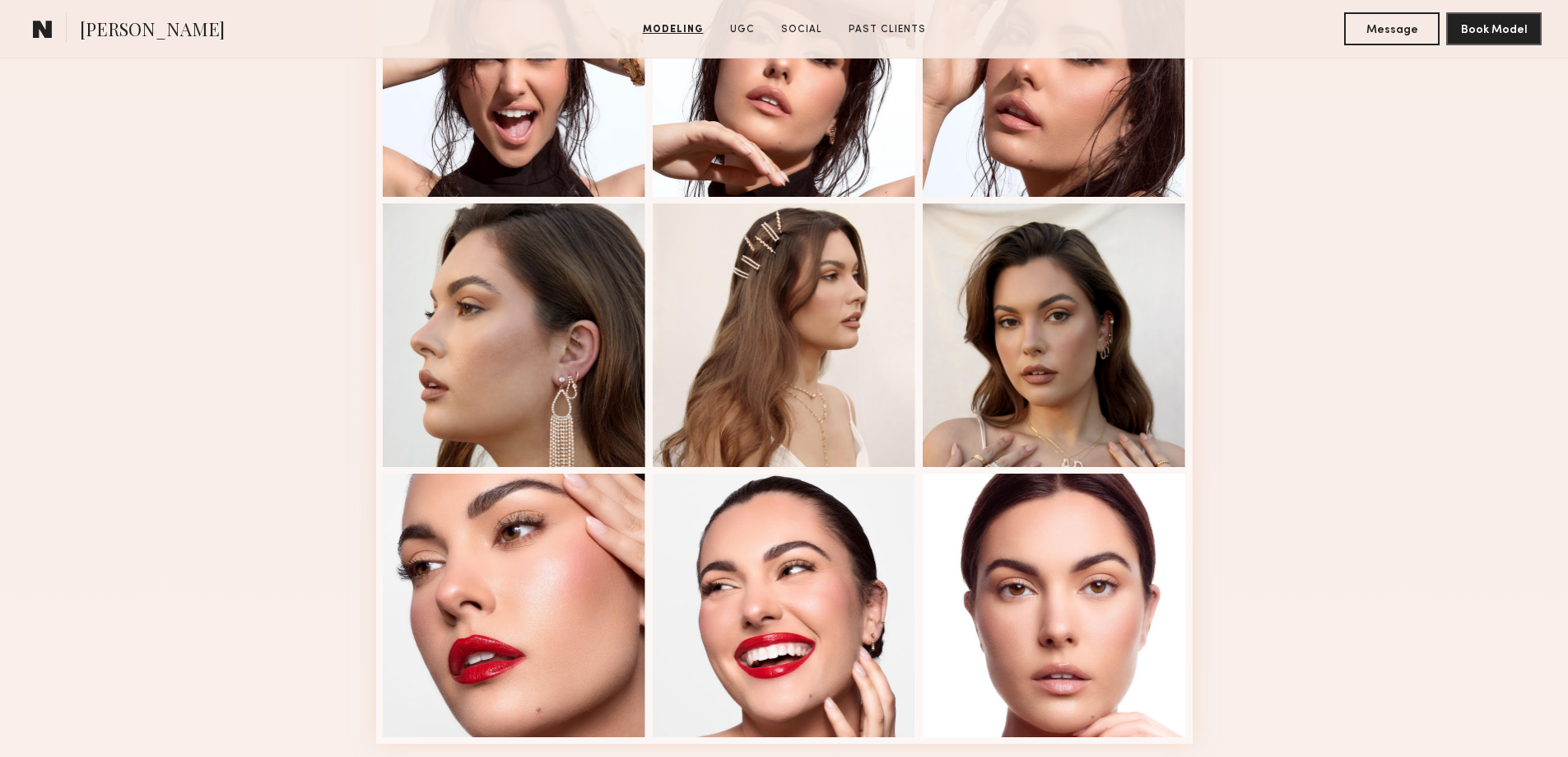
scroll to position [0, 0]
